Goal: Use online tool/utility: Utilize a website feature to perform a specific function

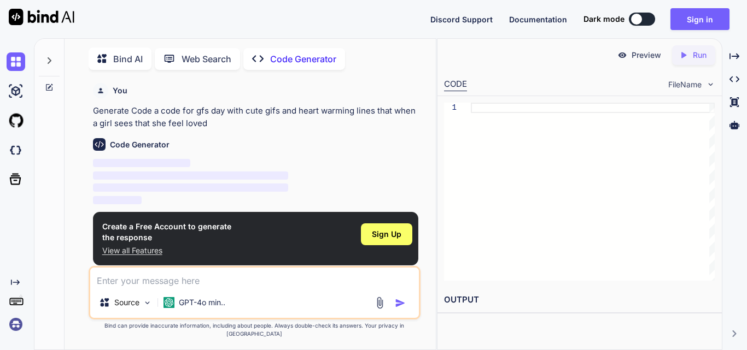
scroll to position [4, 0]
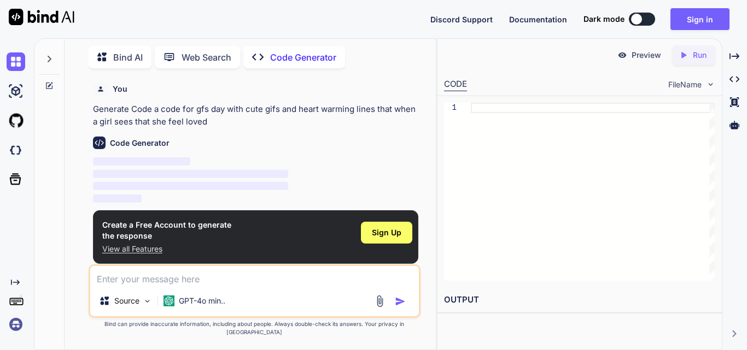
click at [634, 19] on div at bounding box center [636, 19] width 11 height 11
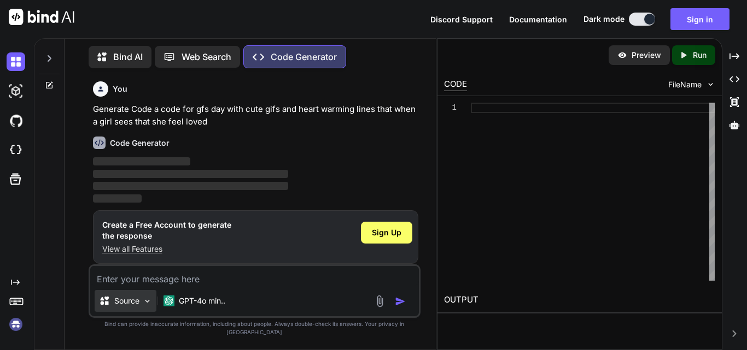
click at [145, 306] on img at bounding box center [147, 301] width 9 height 9
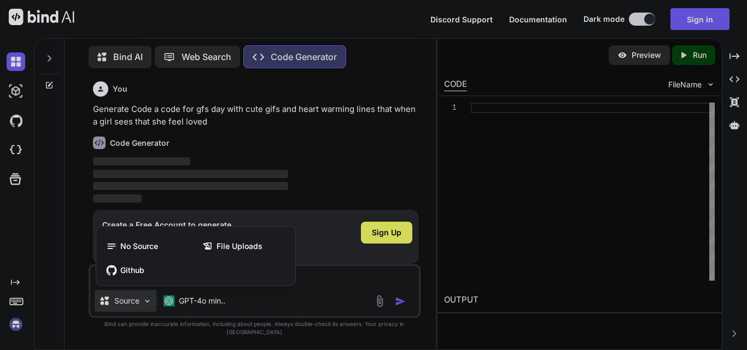
click at [145, 314] on div at bounding box center [373, 175] width 747 height 350
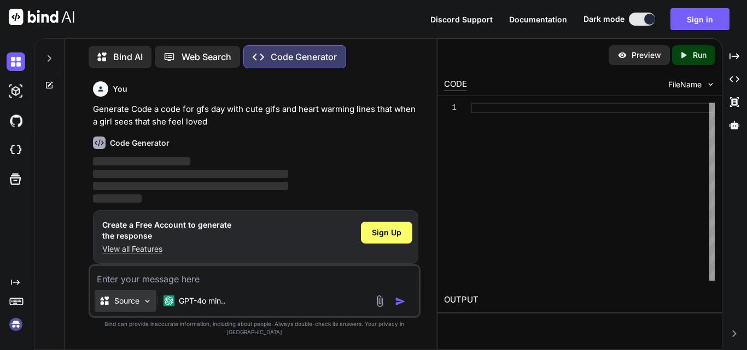
type textarea "x"
click at [175, 136] on div "Code Generator ‌ ‌ ‌ ‌" at bounding box center [255, 166] width 325 height 77
click at [142, 146] on h6 "Code Generator" at bounding box center [140, 143] width 60 height 11
click at [132, 151] on div "Code Generator ‌ ‌ ‌ ‌" at bounding box center [255, 166] width 325 height 77
click at [161, 130] on div "Code Generator ‌ ‌ ‌ ‌" at bounding box center [255, 166] width 325 height 77
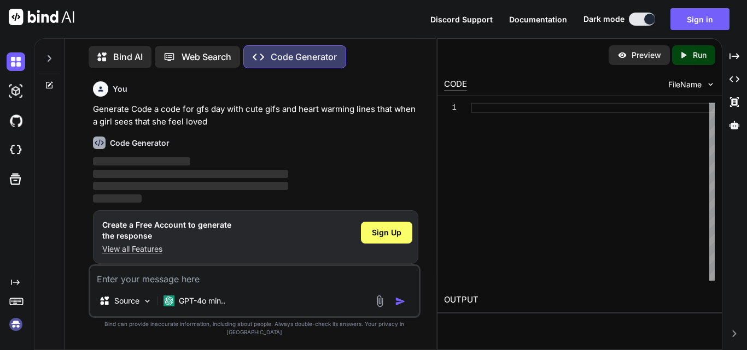
drag, startPoint x: 163, startPoint y: 127, endPoint x: 180, endPoint y: 120, distance: 18.7
click at [165, 125] on p "Generate Code a code for gfs day with cute gifs and heart warming lines that wh…" at bounding box center [255, 115] width 325 height 25
click at [190, 123] on p "Generate Code a code for gfs day with cute gifs and heart warming lines that wh…" at bounding box center [255, 115] width 325 height 25
click at [263, 139] on div "Code Generator" at bounding box center [255, 143] width 325 height 13
click at [264, 139] on div "Code Generator" at bounding box center [255, 143] width 325 height 13
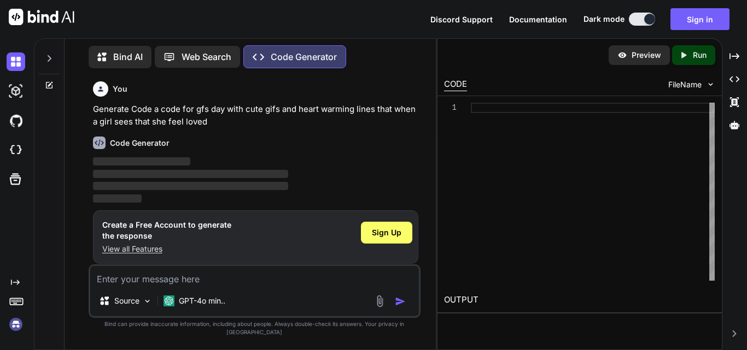
click at [321, 148] on div "Code Generator" at bounding box center [255, 143] width 325 height 13
click at [429, 148] on div "You Generate Code a code for gfs day with cute gifs and heart warming lines tha…" at bounding box center [254, 213] width 362 height 273
click at [442, 148] on div "1" at bounding box center [579, 191] width 284 height 191
click at [150, 142] on h6 "Code Generator" at bounding box center [140, 143] width 60 height 11
click at [284, 168] on p "‌" at bounding box center [255, 162] width 325 height 13
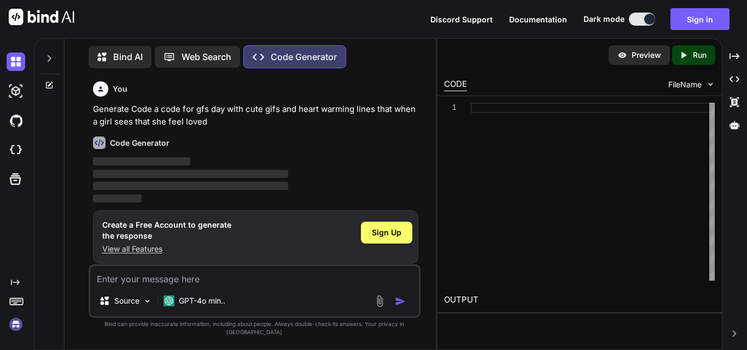
click at [407, 124] on p "Generate Code a code for gfs day with cute gifs and heart warming lines that wh…" at bounding box center [255, 115] width 325 height 25
click at [421, 122] on div "You Generate Code a code for gfs day with cute gifs and heart warming lines tha…" at bounding box center [254, 213] width 362 height 273
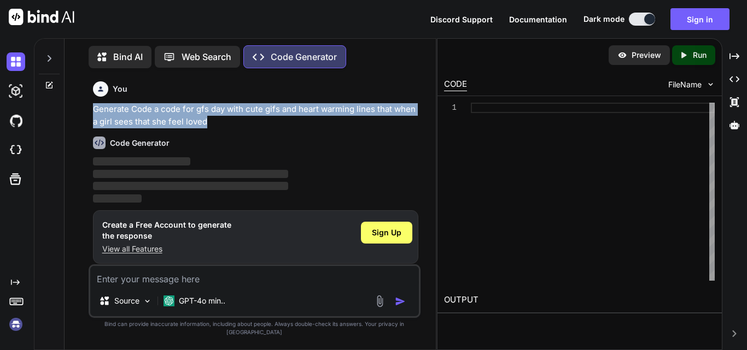
drag, startPoint x: 93, startPoint y: 110, endPoint x: 208, endPoint y: 123, distance: 116.0
click at [208, 123] on p "Generate Code a code for gfs day with cute gifs and heart warming lines that wh…" at bounding box center [255, 115] width 325 height 25
copy p "Generate Code a code for gfs day with cute gifs and heart warming lines that wh…"
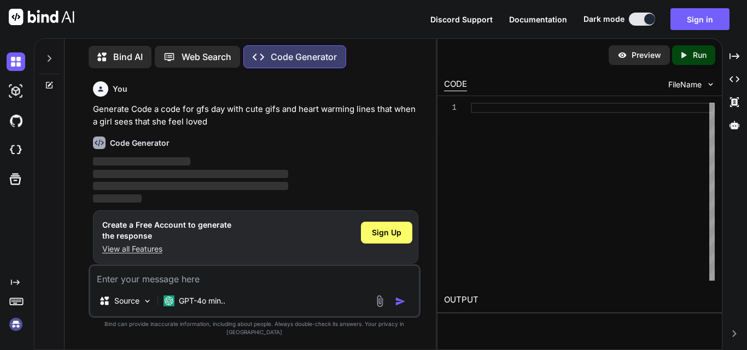
paste textarea "Generate Code a code for gfs day with cute gifs and heart warming lines that wh…"
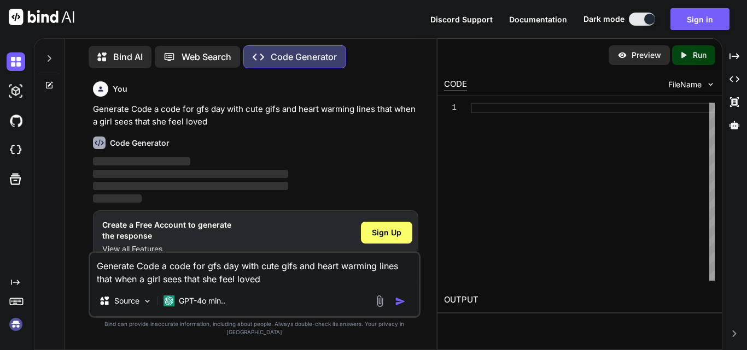
type textarea "Generate Code a code for gfs day with cute gifs and heart warming lines that wh…"
click at [393, 306] on div at bounding box center [391, 301] width 37 height 13
click at [398, 307] on img "button" at bounding box center [400, 301] width 11 height 11
click at [400, 307] on img "button" at bounding box center [400, 301] width 11 height 11
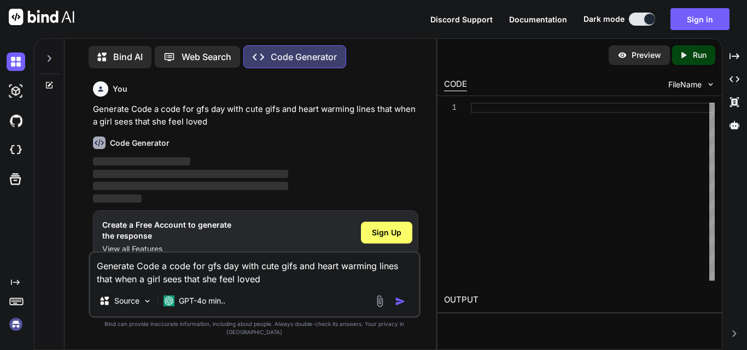
click at [400, 307] on img "button" at bounding box center [400, 301] width 11 height 11
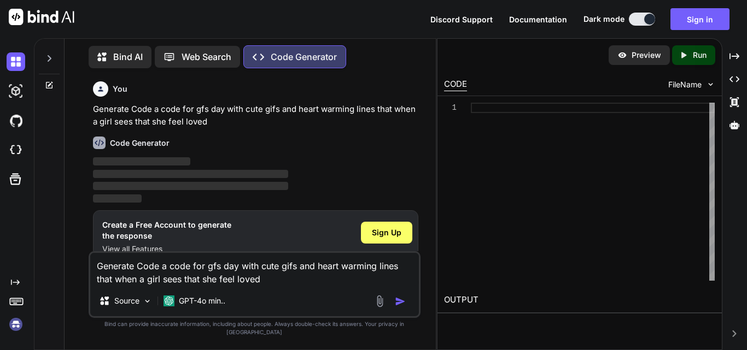
click at [400, 307] on img "button" at bounding box center [400, 301] width 11 height 11
